Goal: Information Seeking & Learning: Learn about a topic

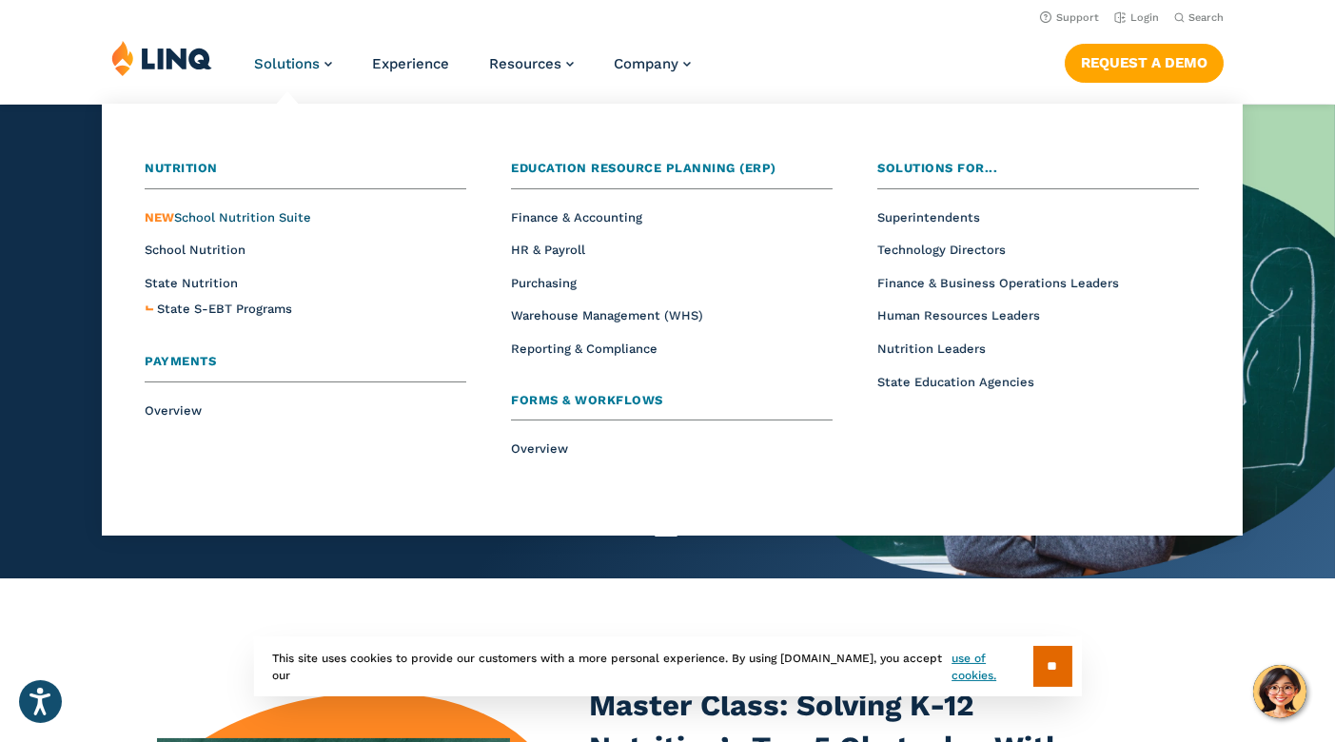
click at [282, 213] on span "NEW School Nutrition Suite" at bounding box center [228, 217] width 167 height 14
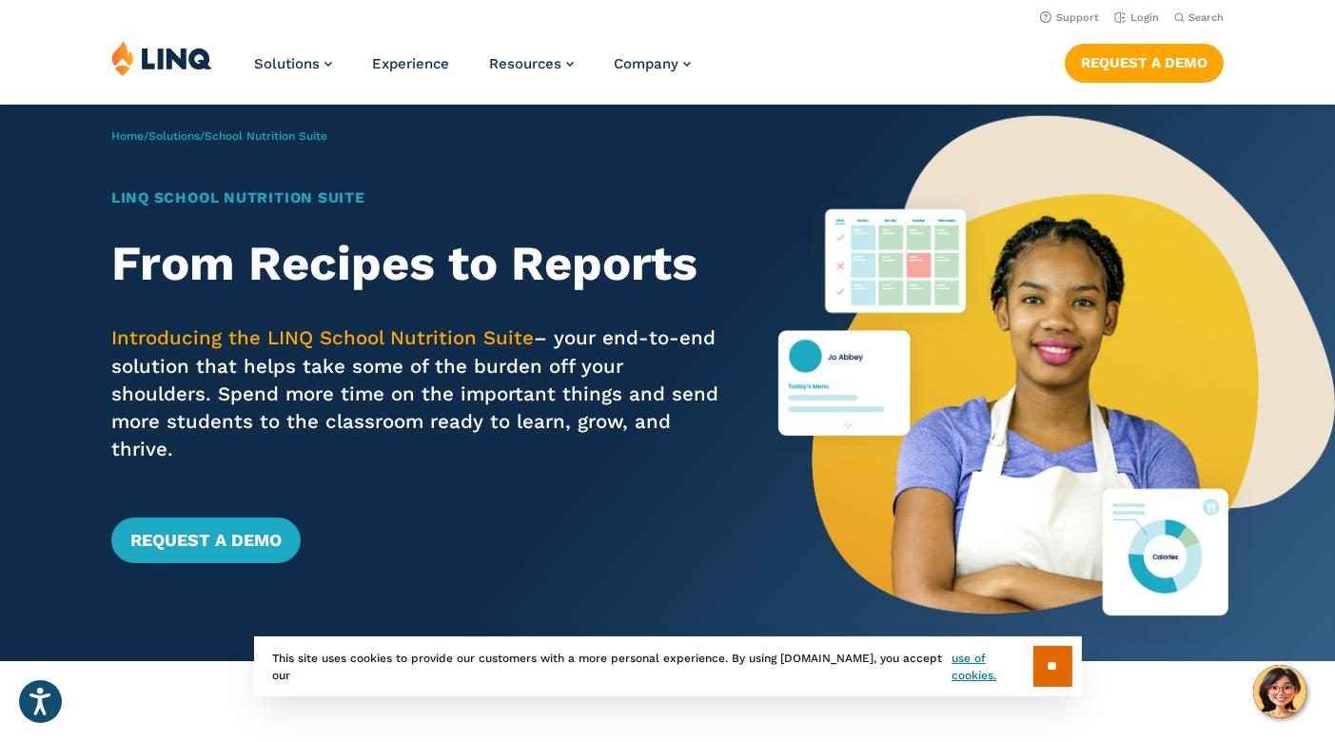
click at [282, 209] on h1 "LINQ School Nutrition Suite" at bounding box center [417, 198] width 613 height 22
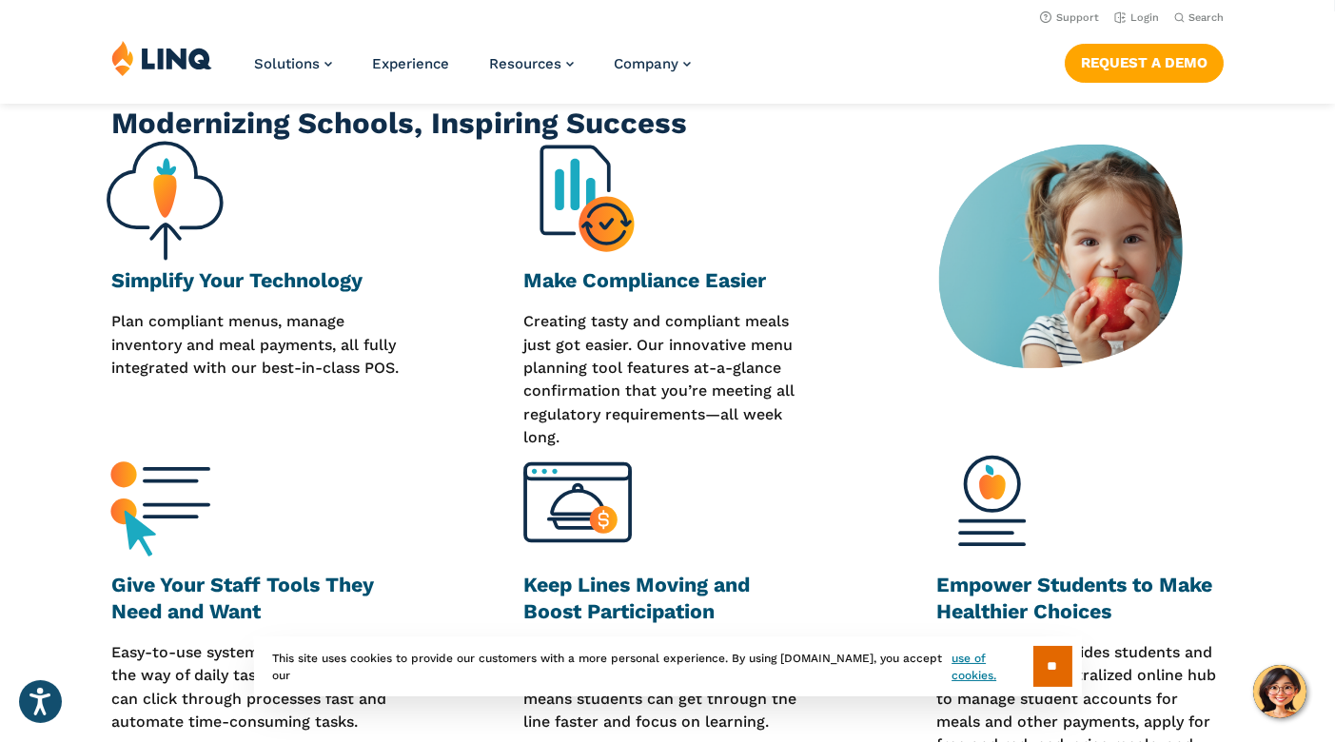
scroll to position [645, 0]
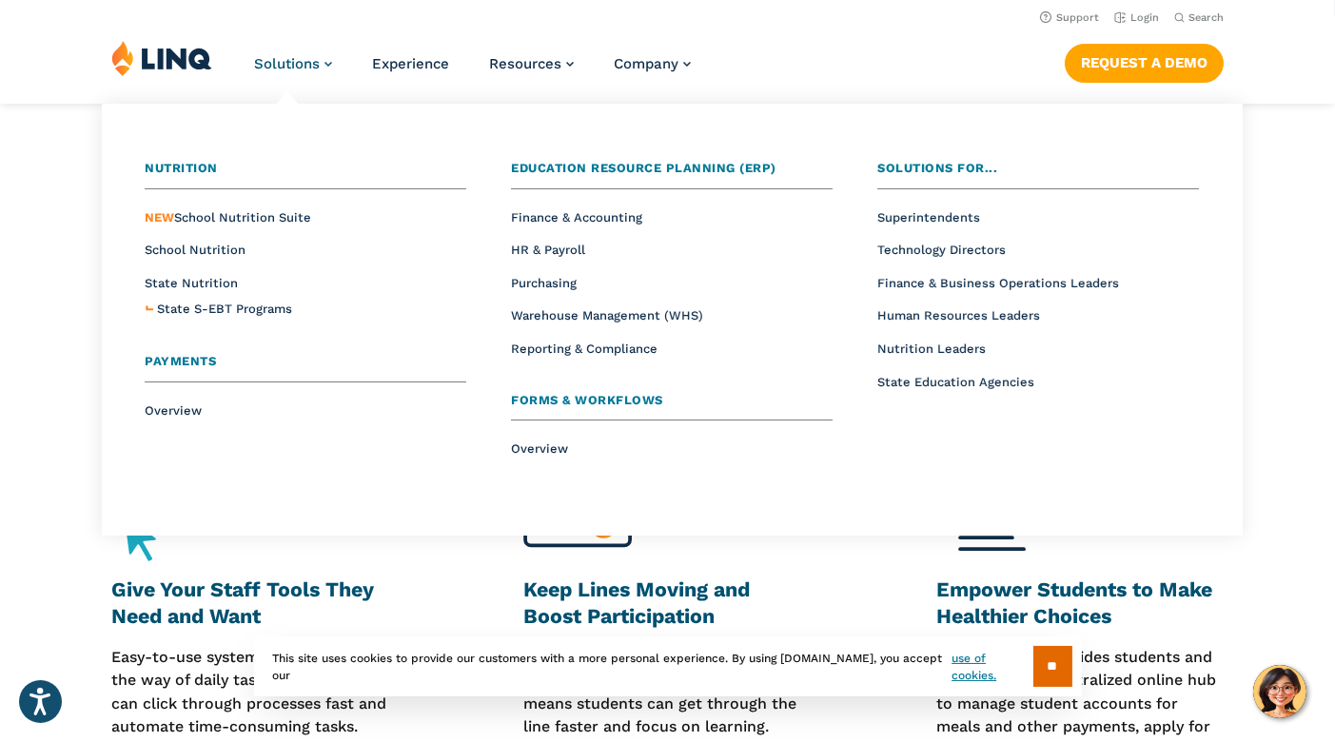
click at [328, 62] on link "Solutions" at bounding box center [293, 63] width 78 height 17
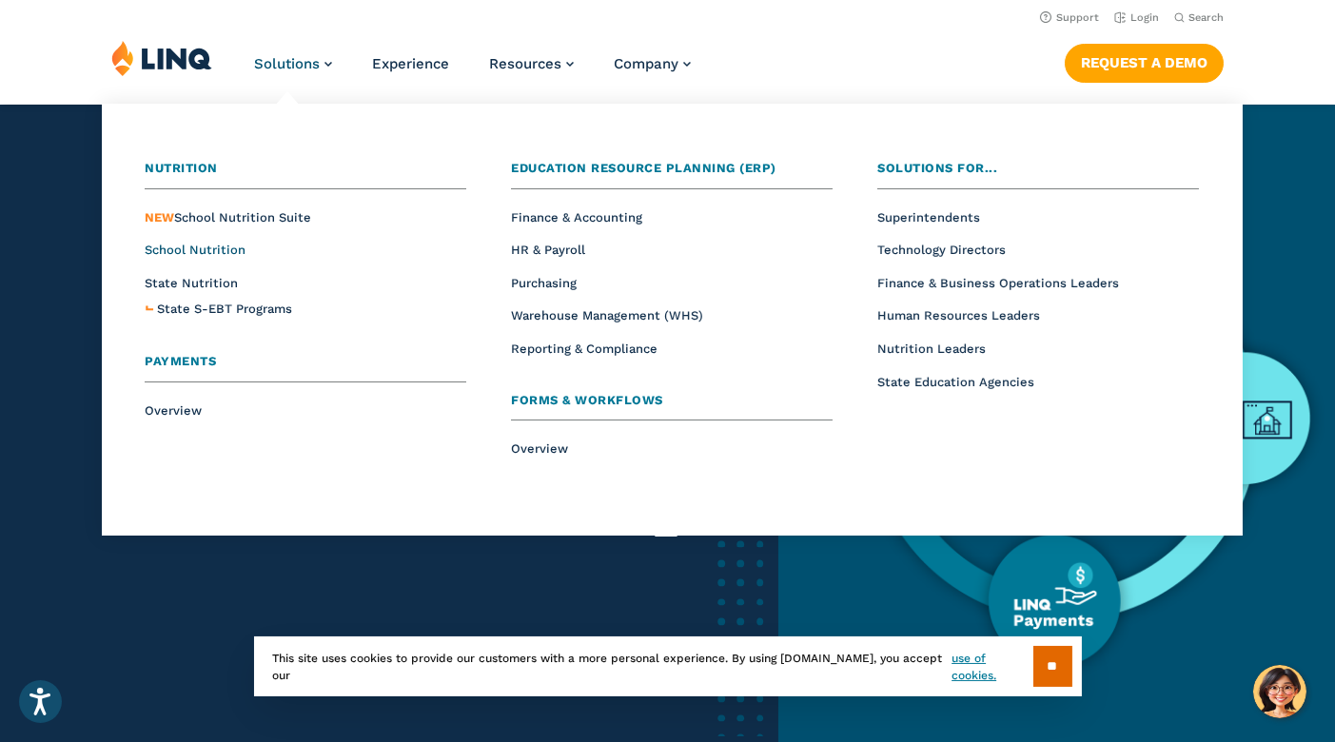
click at [216, 248] on span "School Nutrition" at bounding box center [195, 250] width 101 height 14
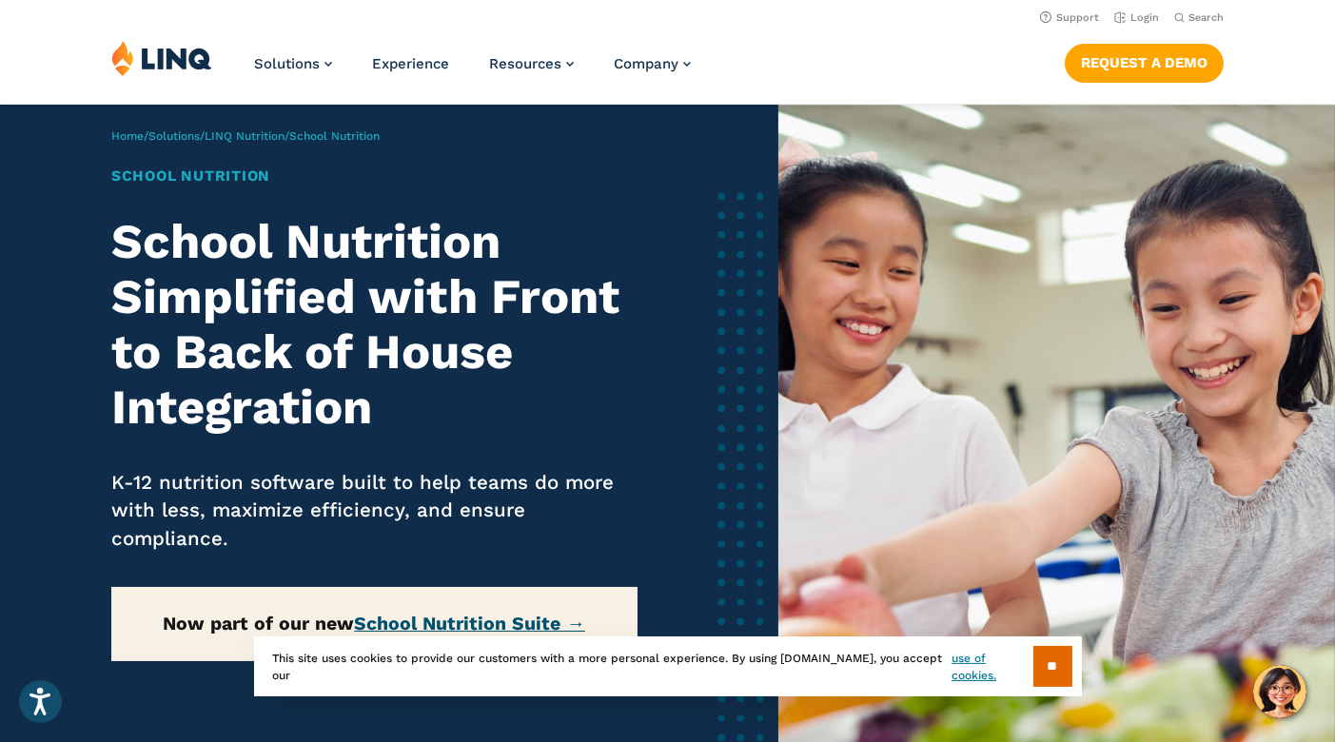
click at [400, 625] on link "School Nutrition Suite →" at bounding box center [469, 624] width 231 height 22
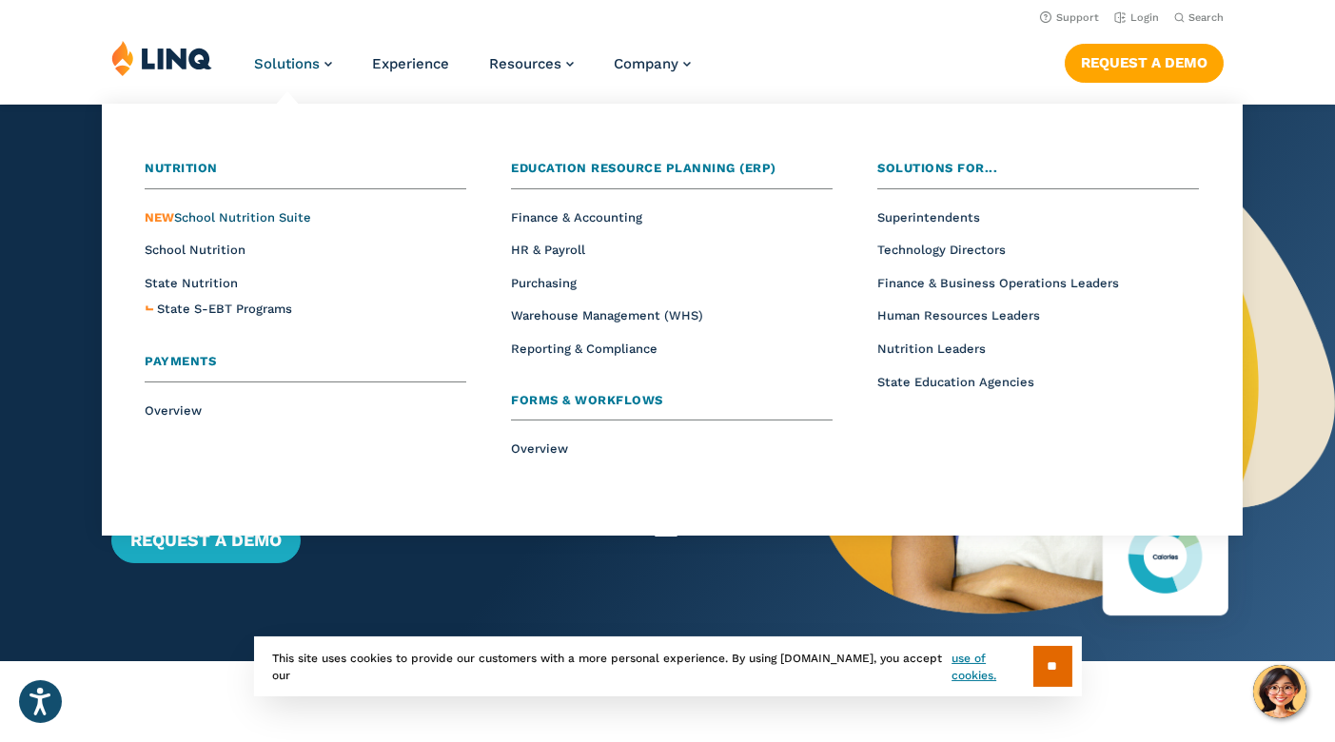
click at [212, 217] on span "NEW School Nutrition Suite" at bounding box center [228, 217] width 167 height 14
